Goal: Browse casually

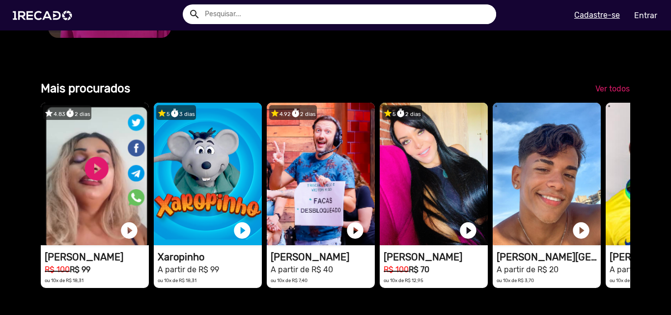
scroll to position [1228, 0]
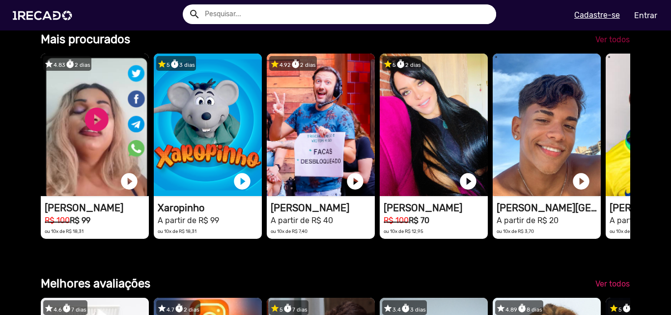
click at [604, 49] on link "Ver todos" at bounding box center [613, 40] width 50 height 18
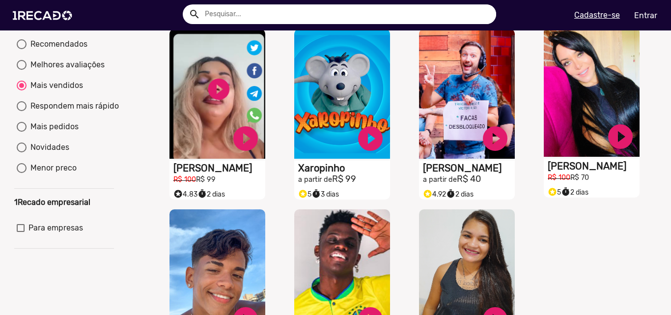
scroll to position [246, 0]
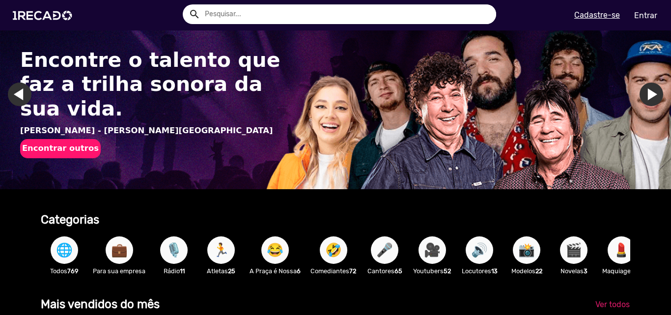
scroll to position [49, 0]
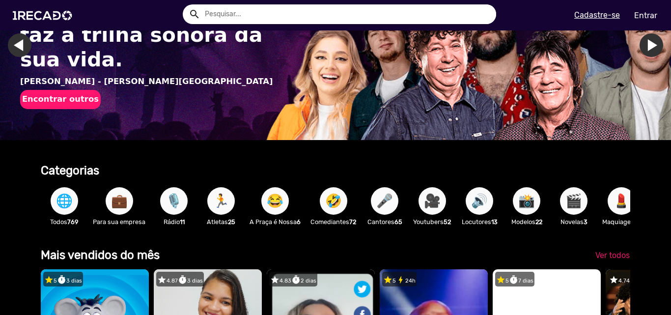
click at [384, 205] on span "🎤" at bounding box center [384, 201] width 17 height 28
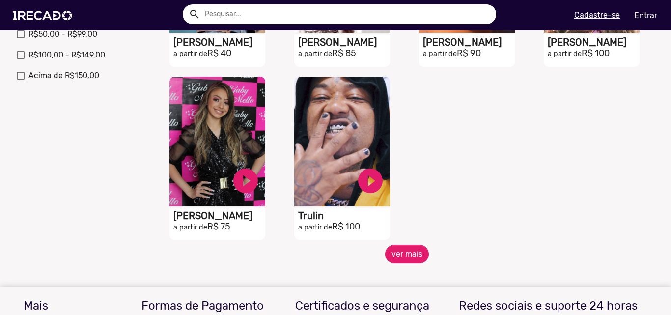
scroll to position [491, 0]
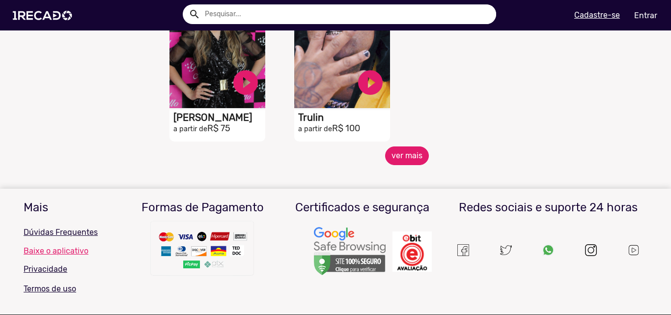
click at [409, 164] on button "ver mais" at bounding box center [407, 155] width 44 height 19
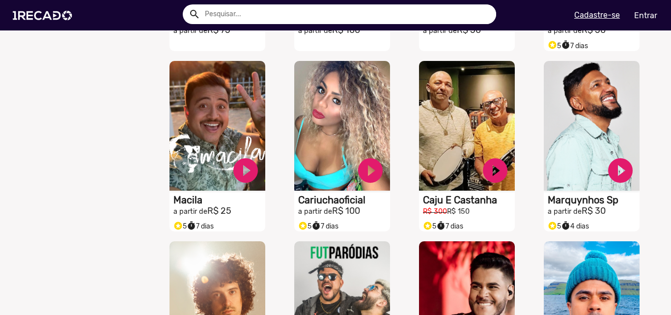
scroll to position [737, 0]
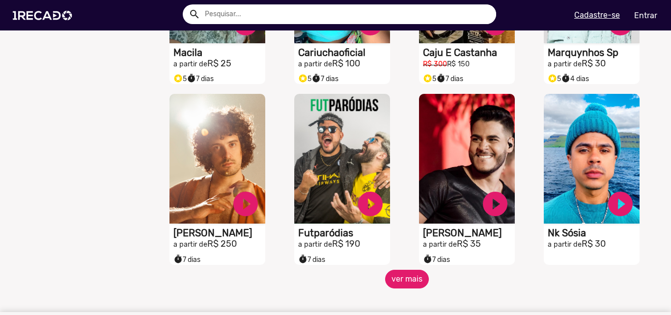
click at [400, 288] on button "ver mais" at bounding box center [407, 279] width 44 height 19
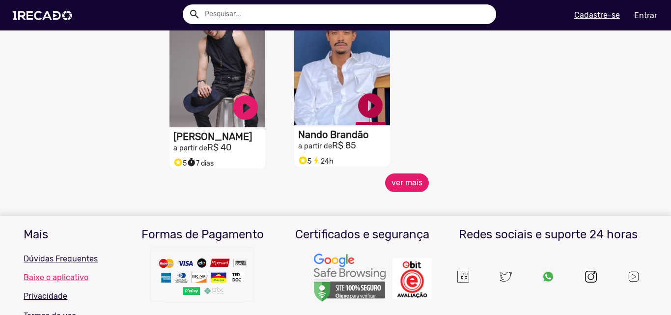
scroll to position [1326, 0]
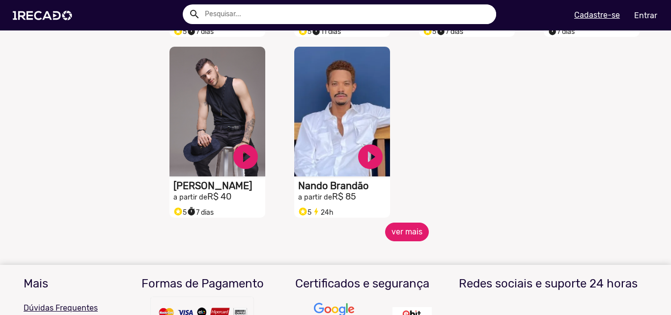
click at [404, 237] on button "ver mais" at bounding box center [407, 232] width 44 height 19
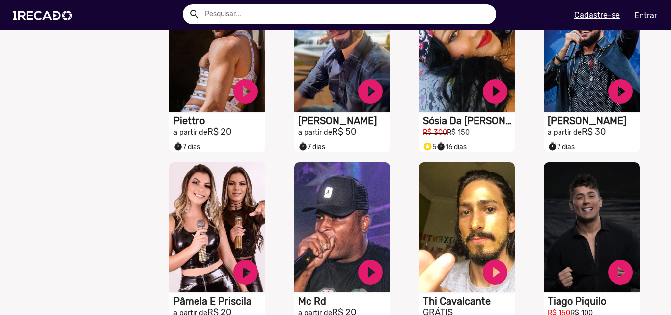
scroll to position [1719, 0]
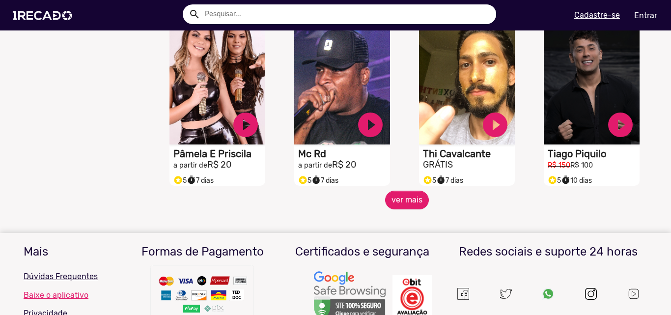
click at [404, 219] on mat-sidenav-content "🌐 Todos 769 💼 Para sua empresa 😆 Humoristas 45 💄 Maquiagem 3 🧠 Psicólogos 3 💪 M…" at bounding box center [335, 157] width 671 height 315
click at [403, 209] on button "ver mais" at bounding box center [407, 200] width 44 height 19
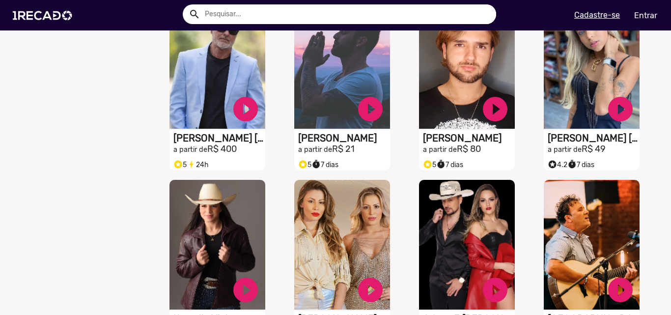
scroll to position [2161, 0]
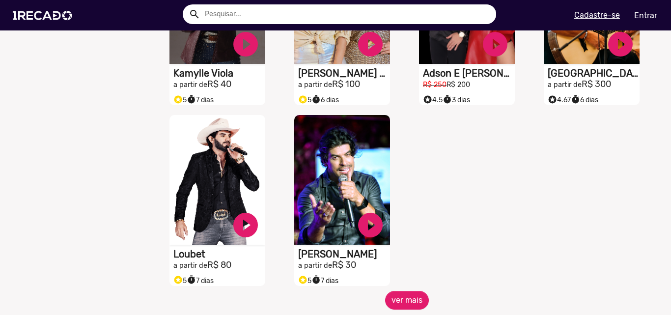
click at [424, 300] on span "ver mais" at bounding box center [407, 300] width 500 height 19
click at [393, 307] on button "ver mais" at bounding box center [407, 300] width 44 height 19
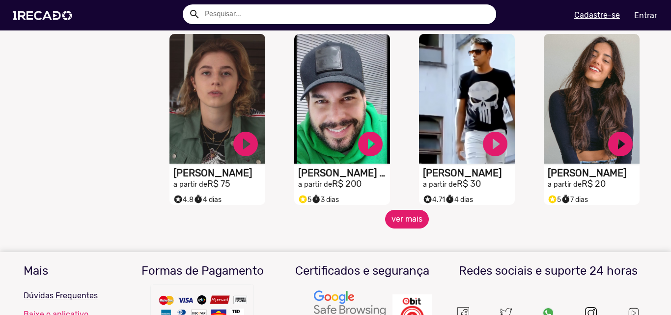
scroll to position [2653, 0]
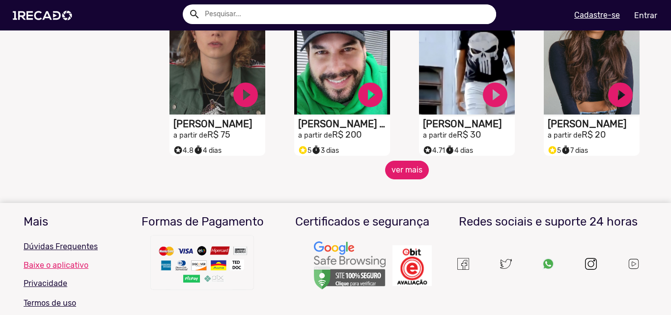
click at [401, 179] on button "ver mais" at bounding box center [407, 170] width 44 height 19
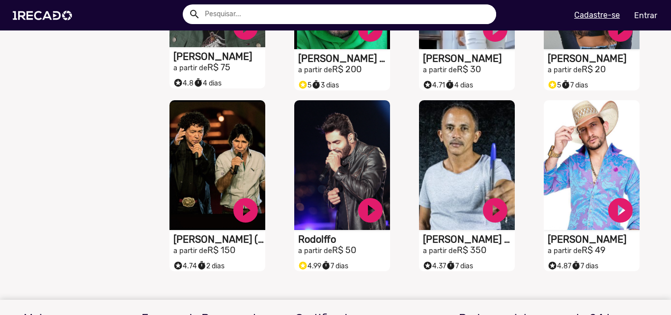
scroll to position [2472, 0]
